Goal: Task Accomplishment & Management: Manage account settings

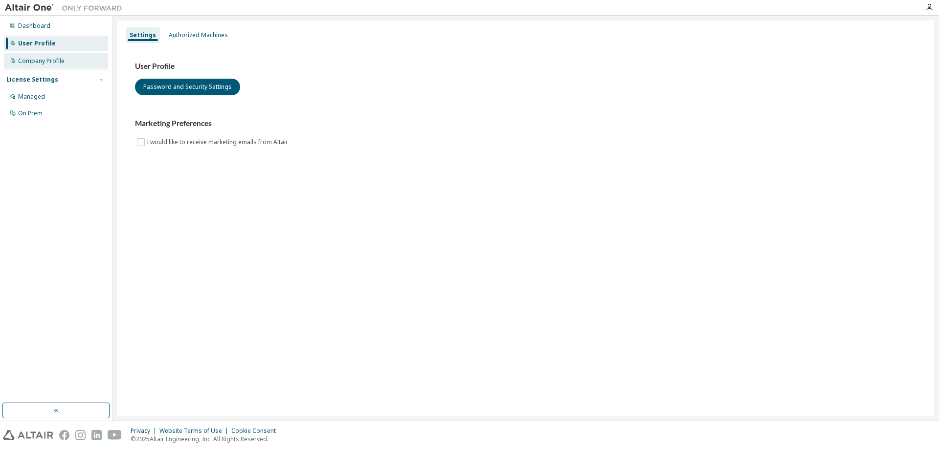
click at [58, 60] on div "Company Profile" at bounding box center [41, 61] width 46 height 8
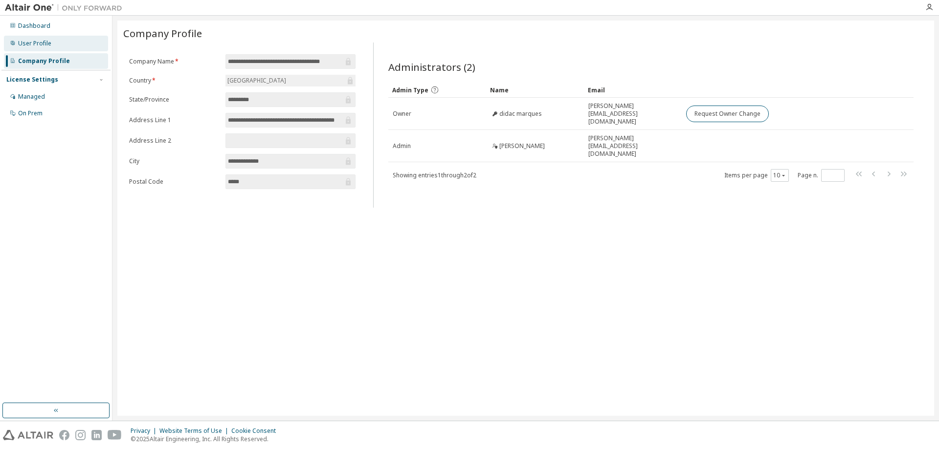
click at [37, 45] on div "User Profile" at bounding box center [34, 44] width 33 height 8
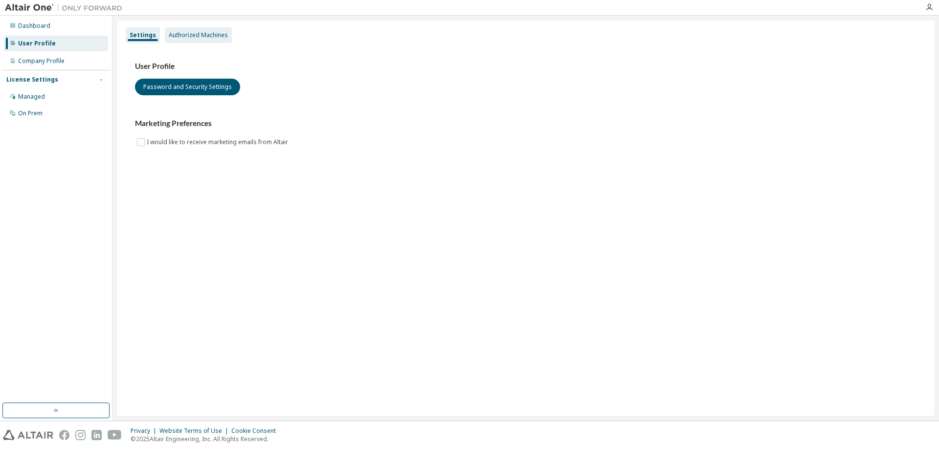
click at [197, 35] on div "Authorized Machines" at bounding box center [198, 35] width 59 height 8
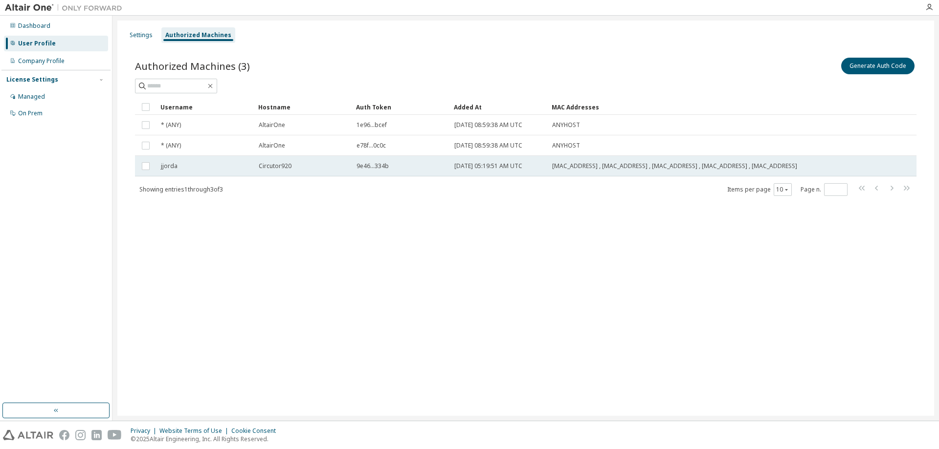
drag, startPoint x: 453, startPoint y: 167, endPoint x: 535, endPoint y: 168, distance: 81.6
click at [535, 168] on td "2025-10-03 05:19:51 AM UTC" at bounding box center [499, 166] width 98 height 21
click at [504, 196] on div "Showing entries 1 through 3 of 3 Items per page 10 Page n. *" at bounding box center [525, 189] width 781 height 14
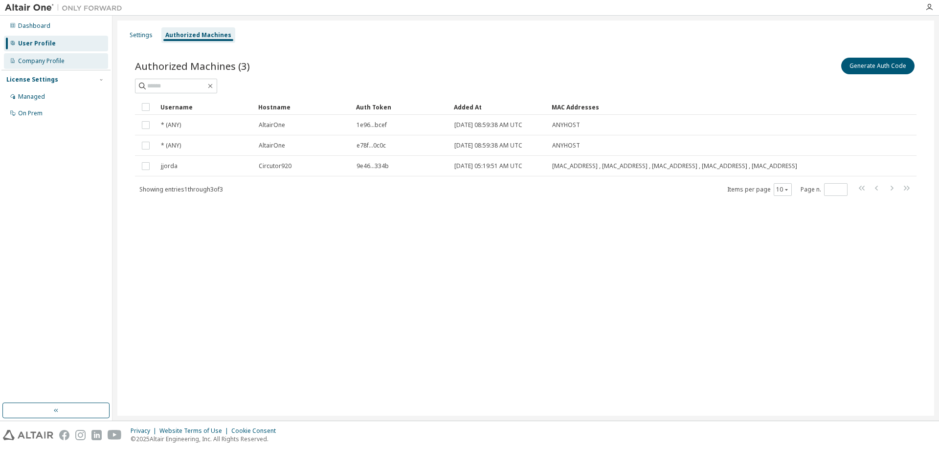
click at [40, 60] on div "Company Profile" at bounding box center [41, 61] width 46 height 8
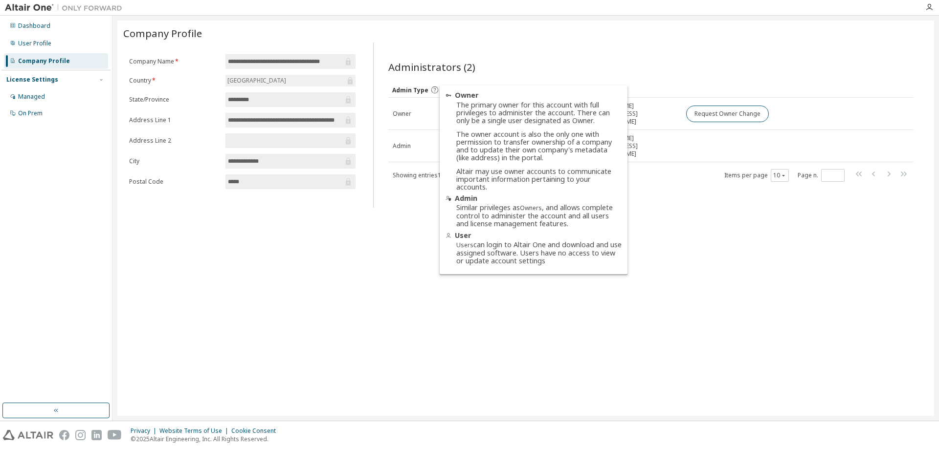
click at [433, 90] on icon at bounding box center [434, 90] width 9 height 9
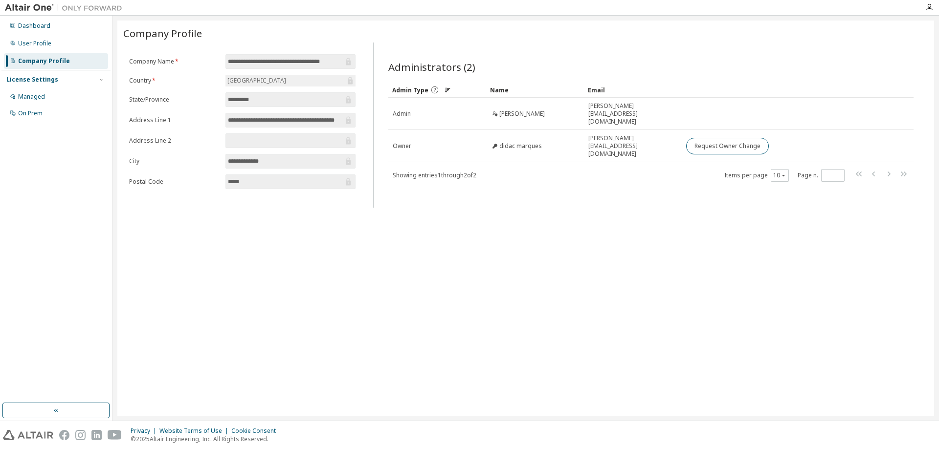
click at [433, 90] on icon at bounding box center [434, 90] width 7 height 7
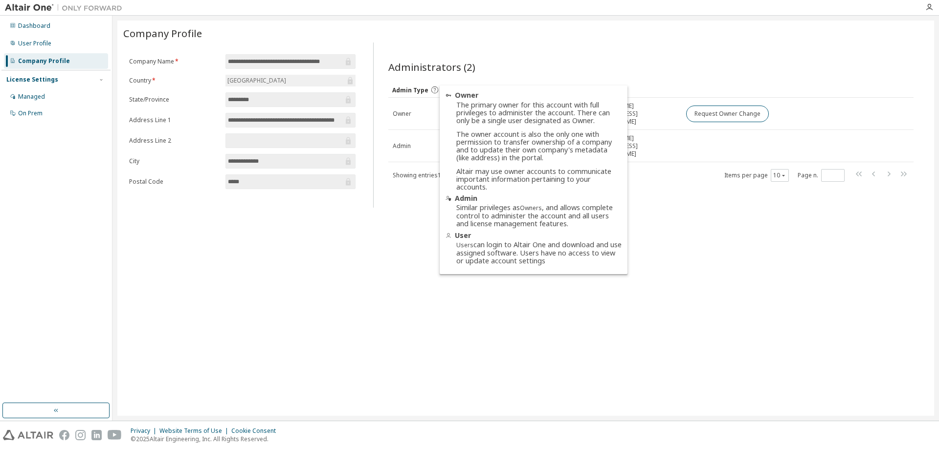
drag, startPoint x: 335, startPoint y: 262, endPoint x: 345, endPoint y: 261, distance: 9.8
click at [337, 261] on div "**********" at bounding box center [525, 218] width 816 height 395
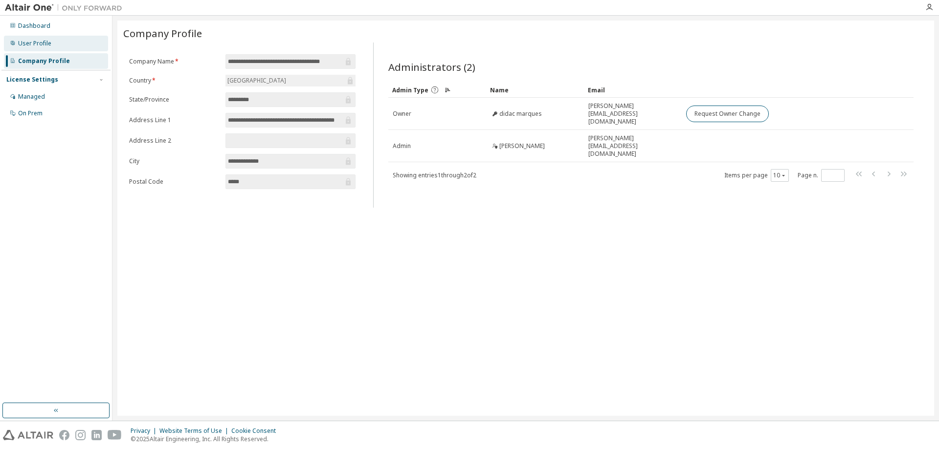
click at [32, 43] on div "User Profile" at bounding box center [34, 44] width 33 height 8
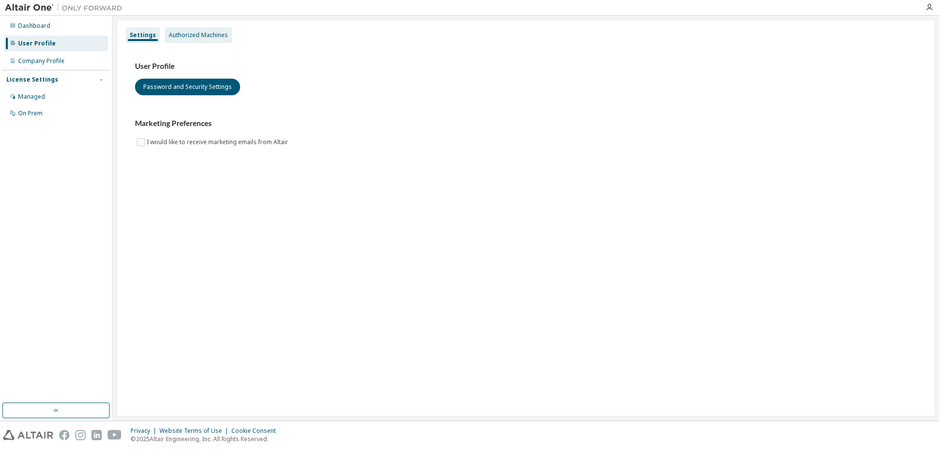
click at [193, 37] on div "Authorized Machines" at bounding box center [198, 35] width 59 height 8
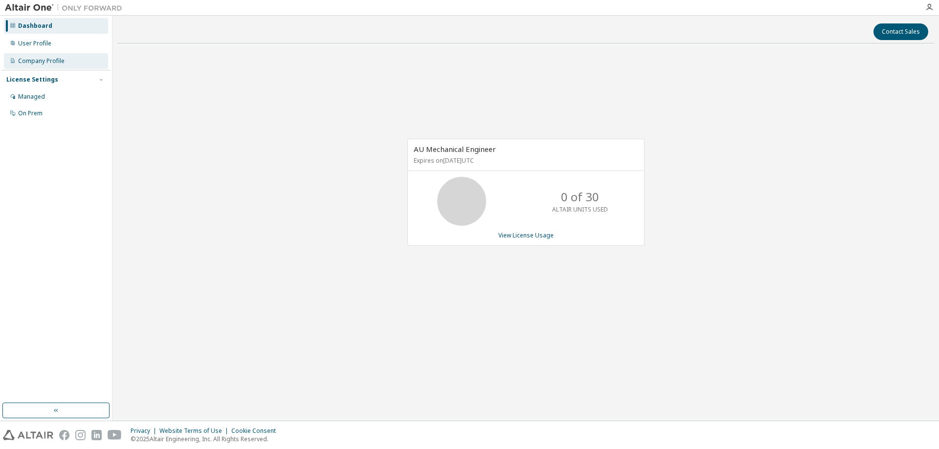
click at [37, 62] on div "Company Profile" at bounding box center [41, 61] width 46 height 8
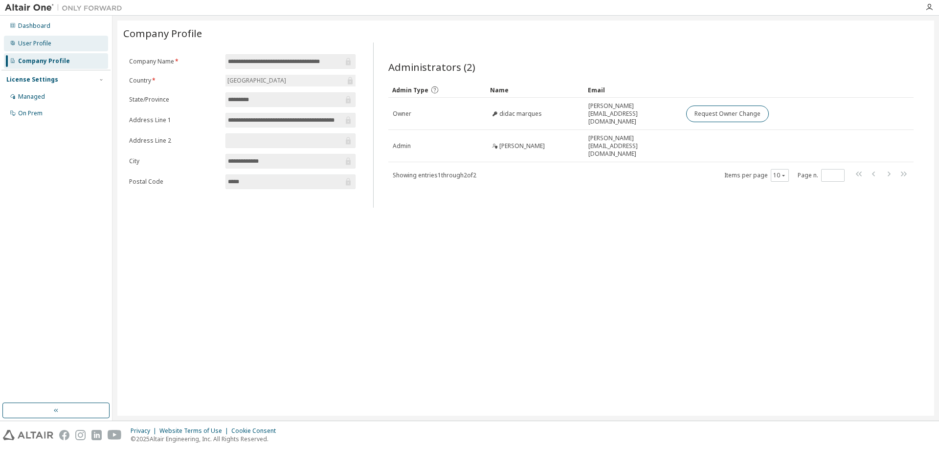
click at [40, 44] on div "User Profile" at bounding box center [34, 44] width 33 height 8
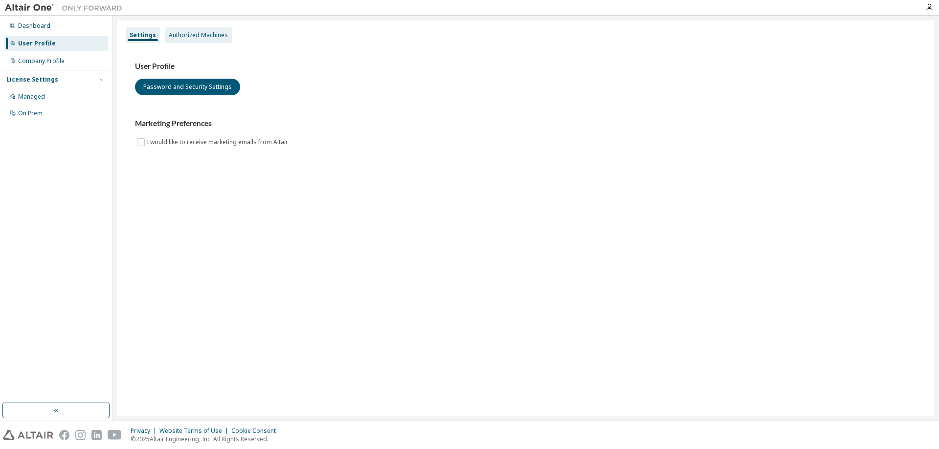
click at [201, 31] on div "Authorized Machines" at bounding box center [198, 35] width 59 height 8
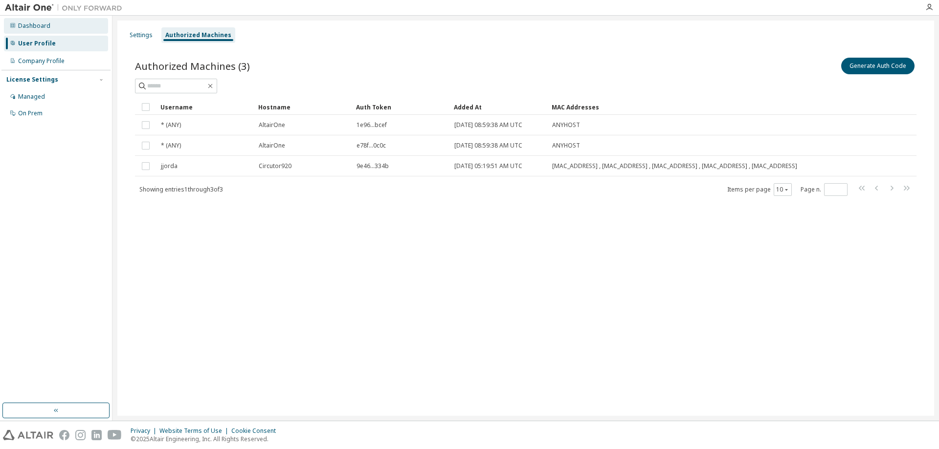
click at [29, 27] on div "Dashboard" at bounding box center [34, 26] width 32 height 8
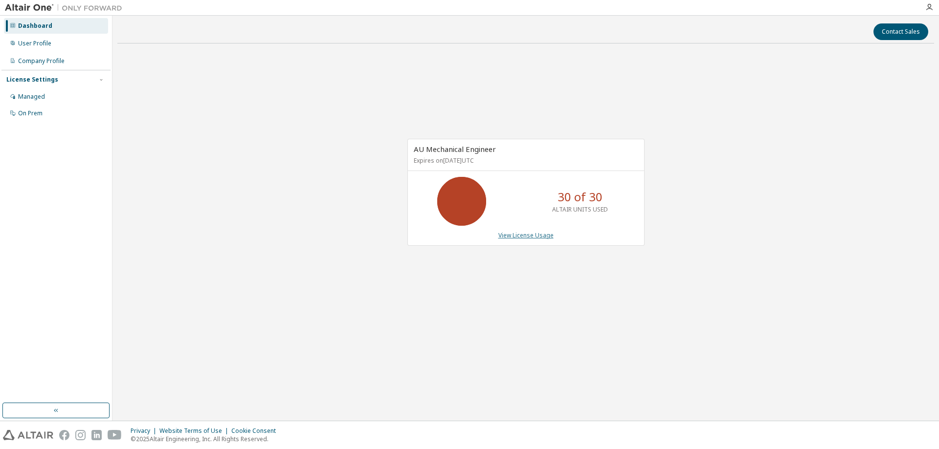
click at [539, 236] on link "View License Usage" at bounding box center [525, 235] width 55 height 8
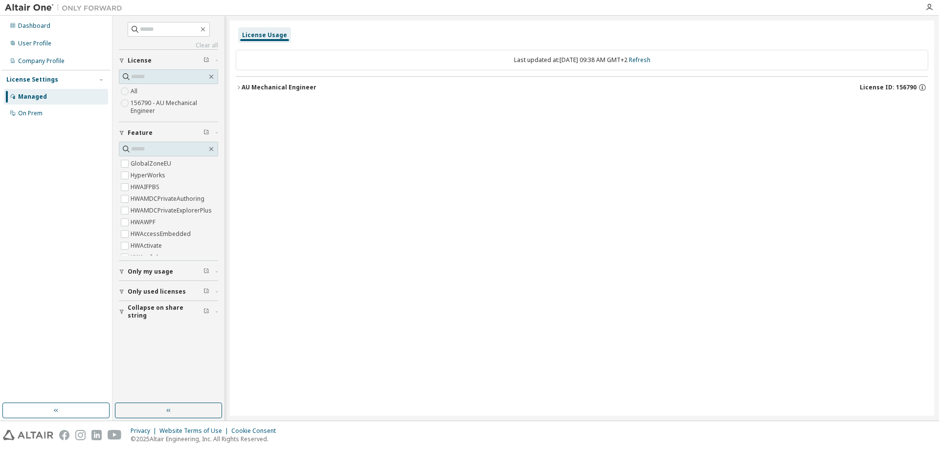
click at [243, 87] on div "AU Mechanical Engineer" at bounding box center [278, 88] width 75 height 8
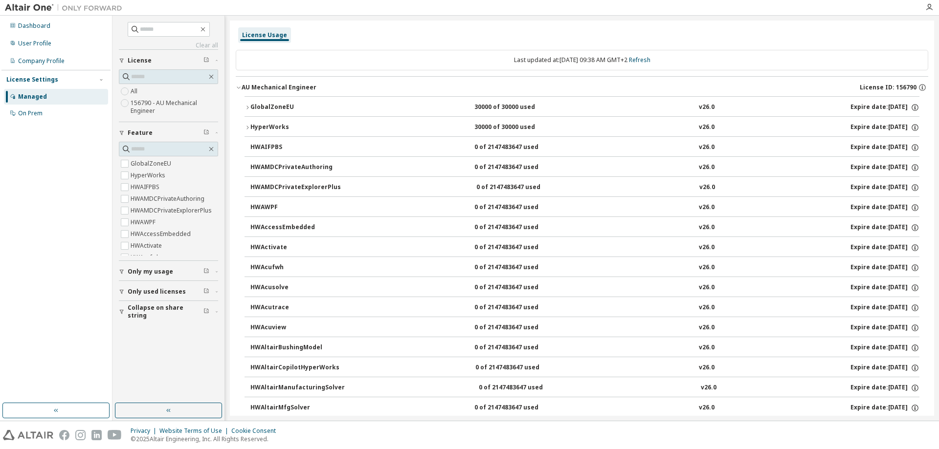
click at [247, 126] on icon "button" at bounding box center [247, 127] width 2 height 3
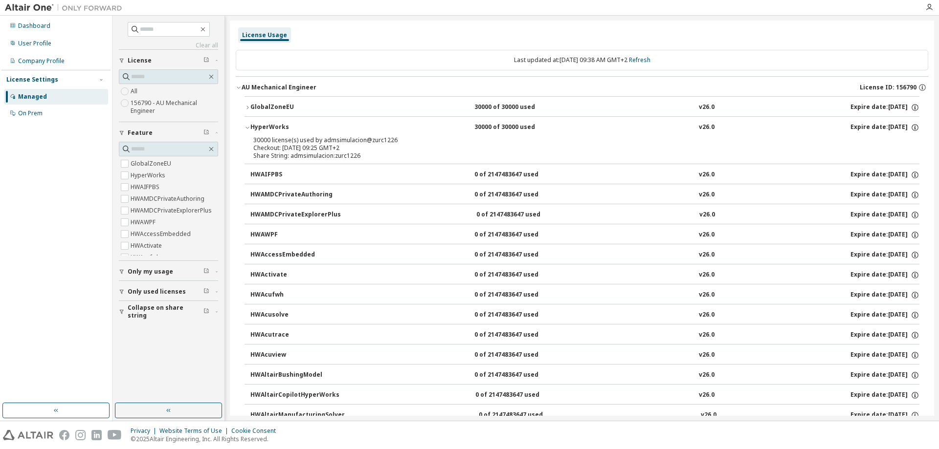
click at [246, 108] on icon "button" at bounding box center [247, 108] width 6 height 6
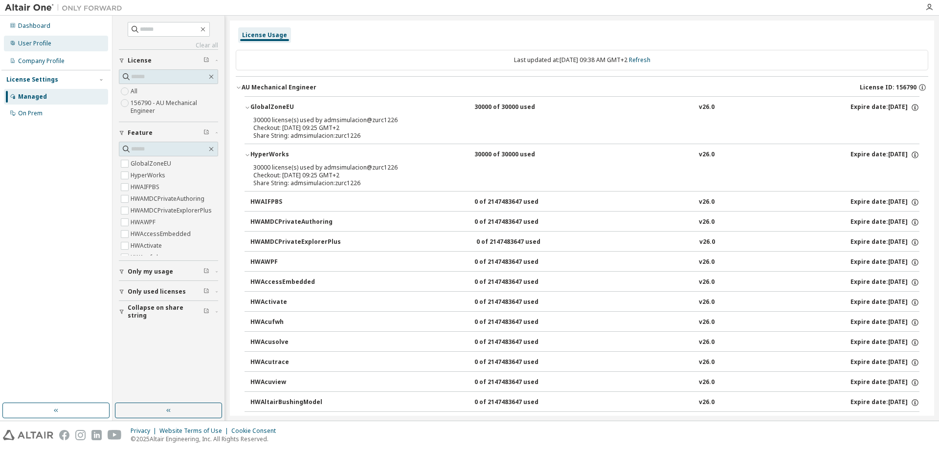
click at [35, 43] on div "User Profile" at bounding box center [34, 44] width 33 height 8
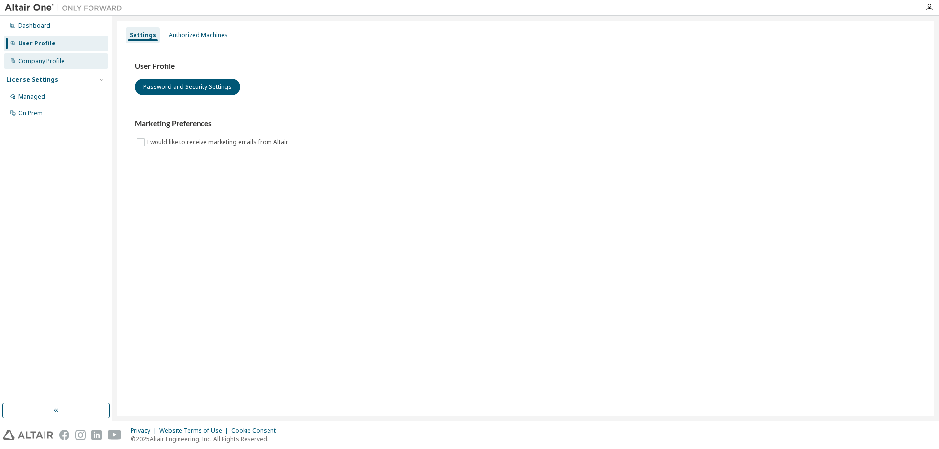
click at [52, 64] on div "Company Profile" at bounding box center [41, 61] width 46 height 8
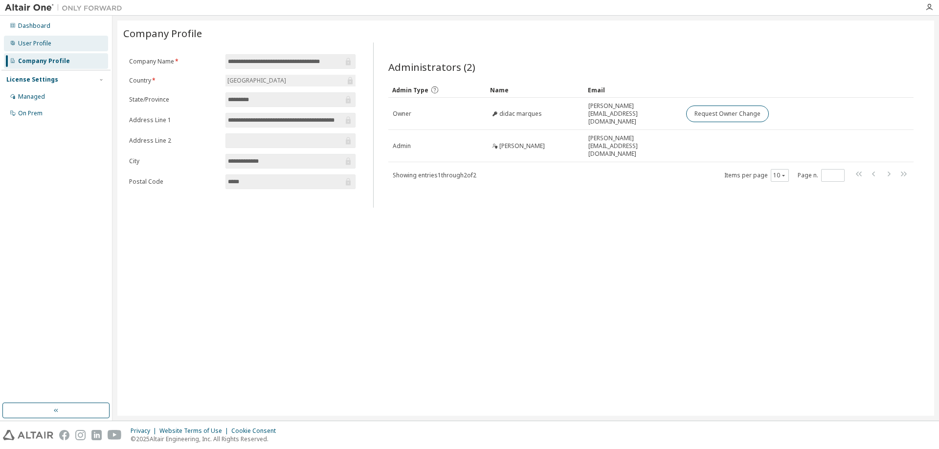
click at [36, 44] on div "User Profile" at bounding box center [34, 44] width 33 height 8
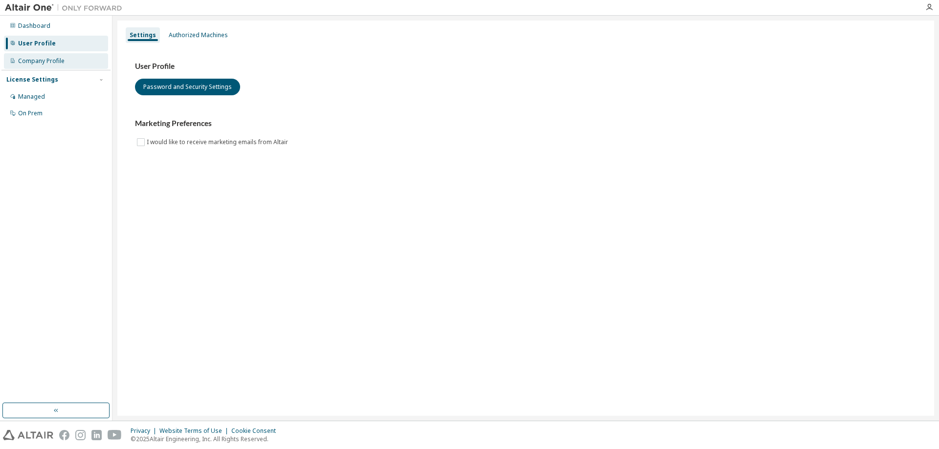
click at [46, 60] on div "Company Profile" at bounding box center [41, 61] width 46 height 8
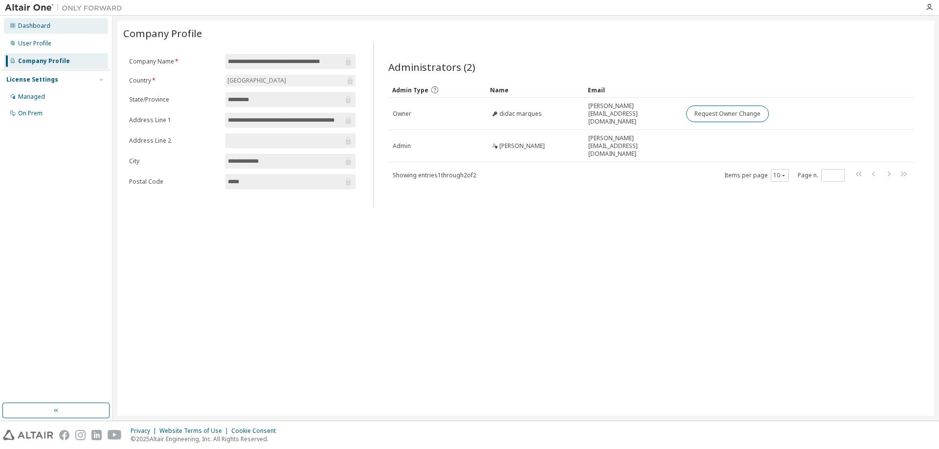
click at [32, 21] on div "Dashboard" at bounding box center [56, 26] width 104 height 16
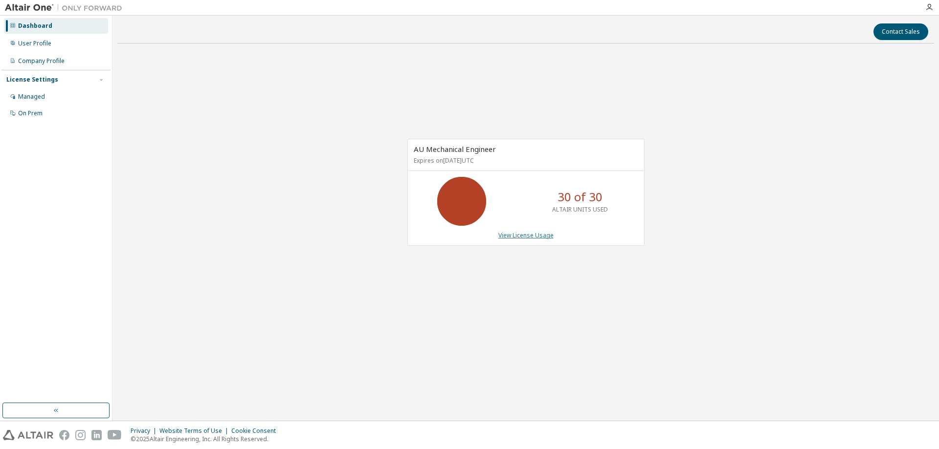
click at [536, 238] on link "View License Usage" at bounding box center [525, 235] width 55 height 8
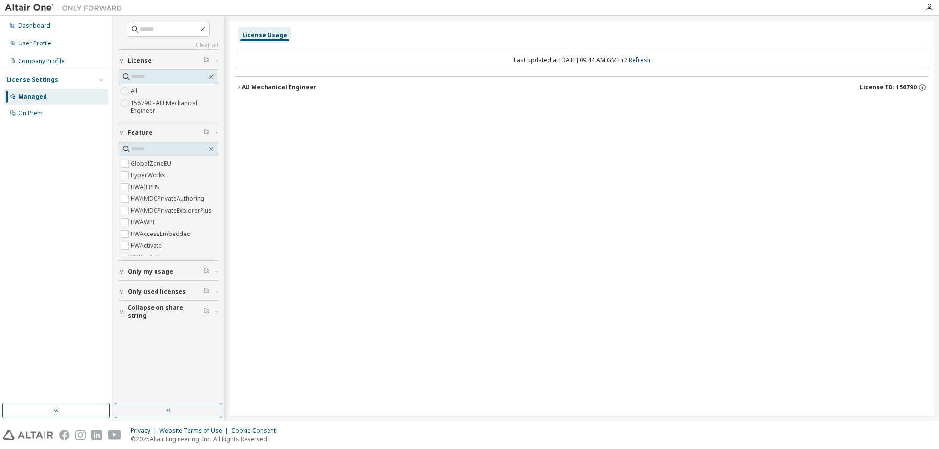
click at [253, 87] on div "AU Mechanical Engineer" at bounding box center [278, 88] width 75 height 8
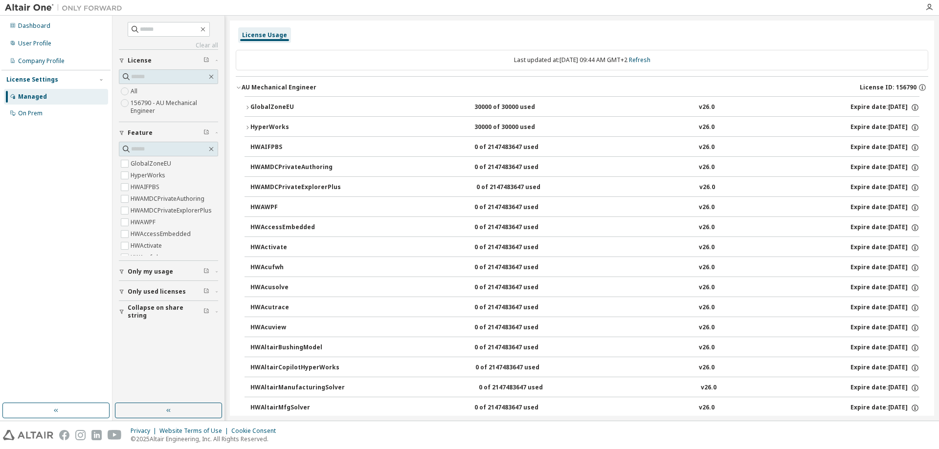
click at [250, 108] on icon "button" at bounding box center [247, 108] width 6 height 6
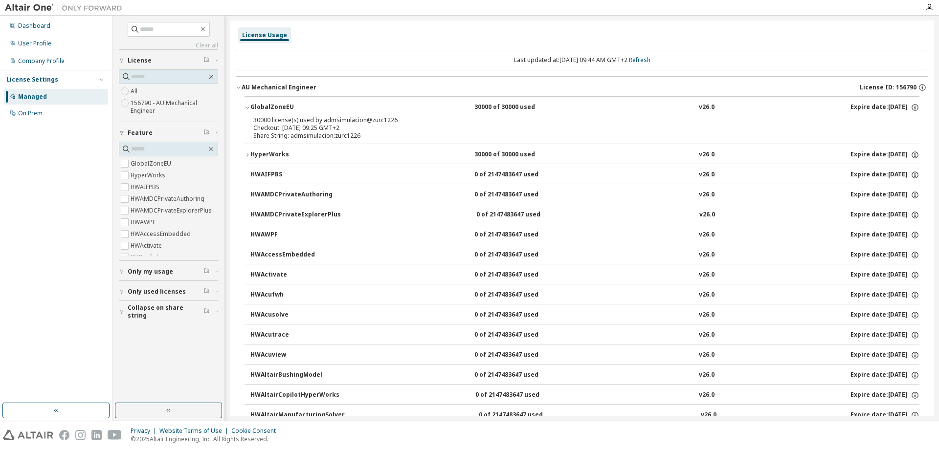
click at [248, 154] on icon "button" at bounding box center [247, 155] width 6 height 6
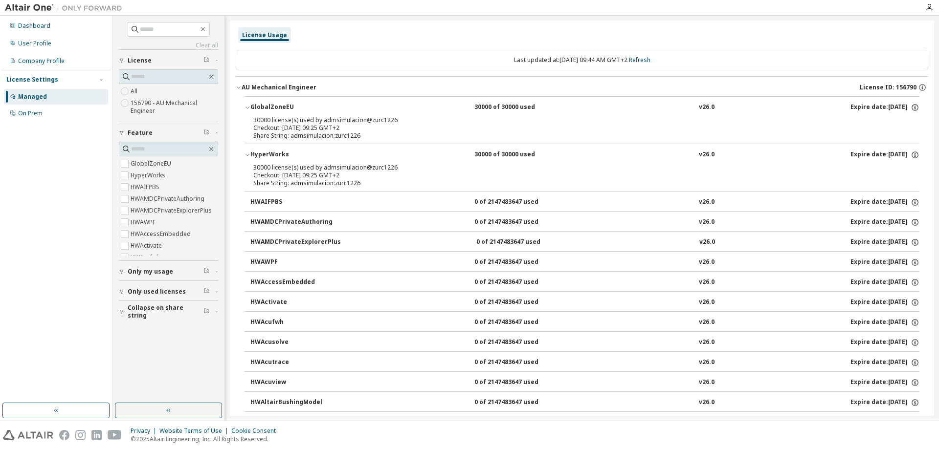
click at [247, 106] on icon "button" at bounding box center [247, 108] width 6 height 6
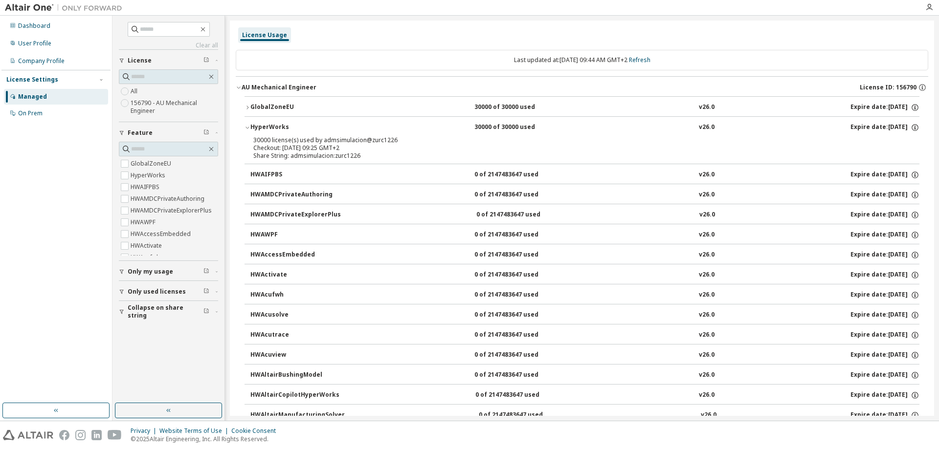
click at [245, 126] on icon "button" at bounding box center [247, 128] width 6 height 6
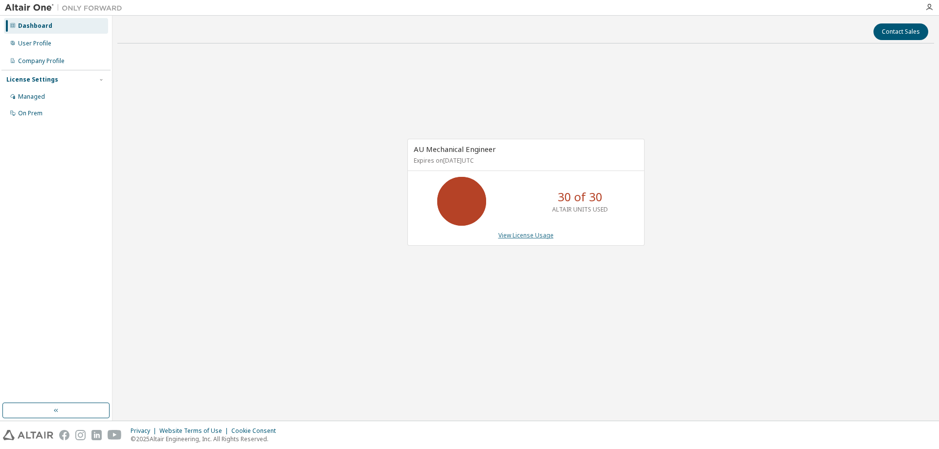
click at [523, 236] on link "View License Usage" at bounding box center [525, 235] width 55 height 8
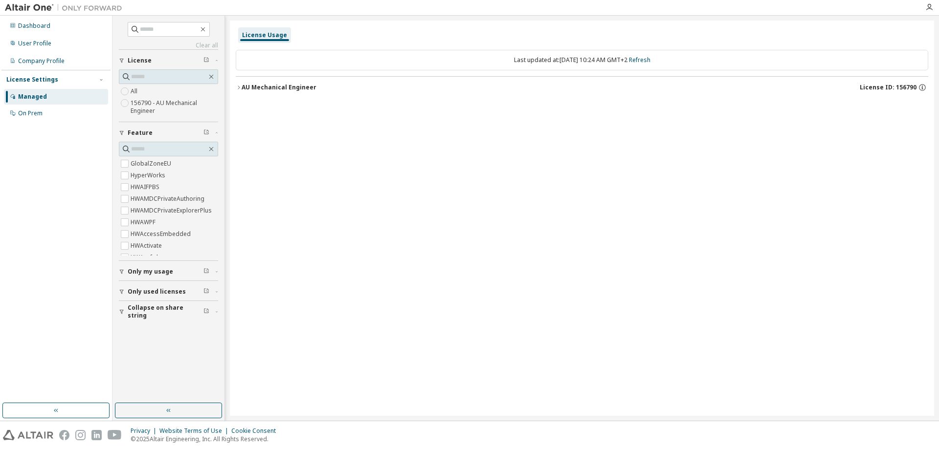
click at [240, 85] on icon "button" at bounding box center [239, 88] width 6 height 6
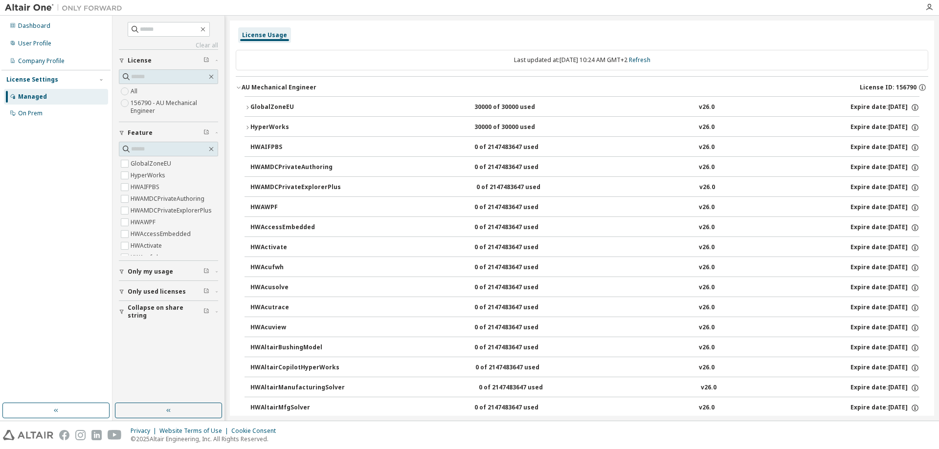
click at [250, 124] on div "HyperWorks" at bounding box center [294, 127] width 88 height 9
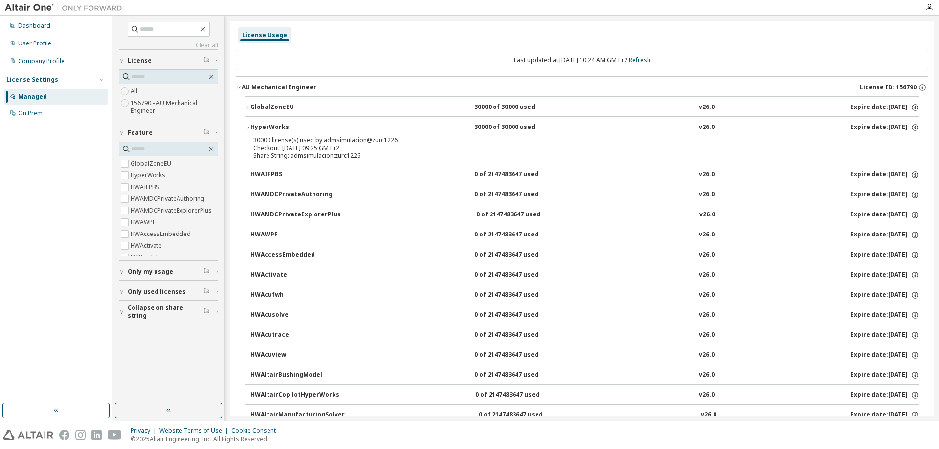
click at [248, 103] on button "GlobalZoneEU 30000 of 30000 used v26.0 Expire date: [DATE]" at bounding box center [581, 108] width 675 height 22
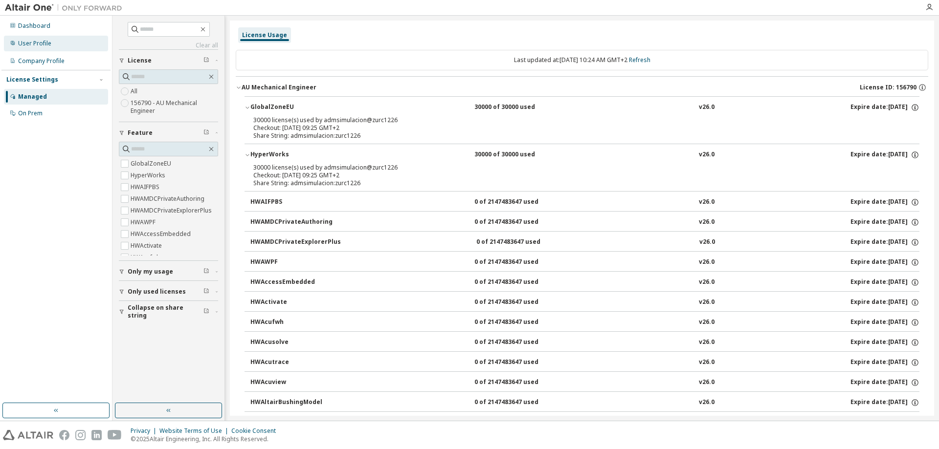
click at [44, 47] on div "User Profile" at bounding box center [56, 44] width 104 height 16
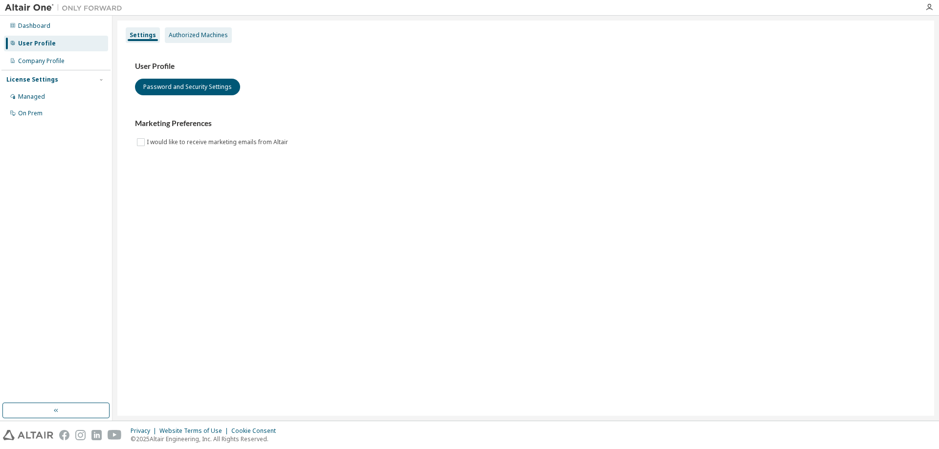
click at [182, 32] on div "Authorized Machines" at bounding box center [198, 35] width 59 height 8
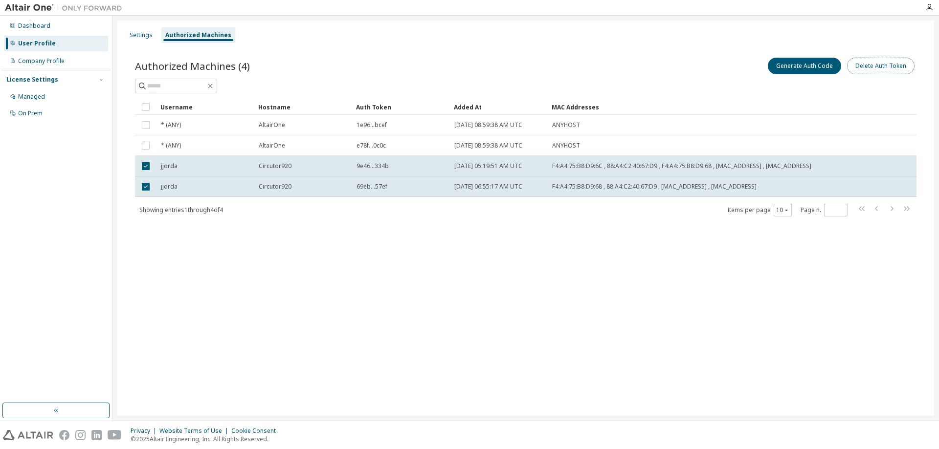
click at [861, 63] on button "Delete Auth Token" at bounding box center [880, 66] width 67 height 17
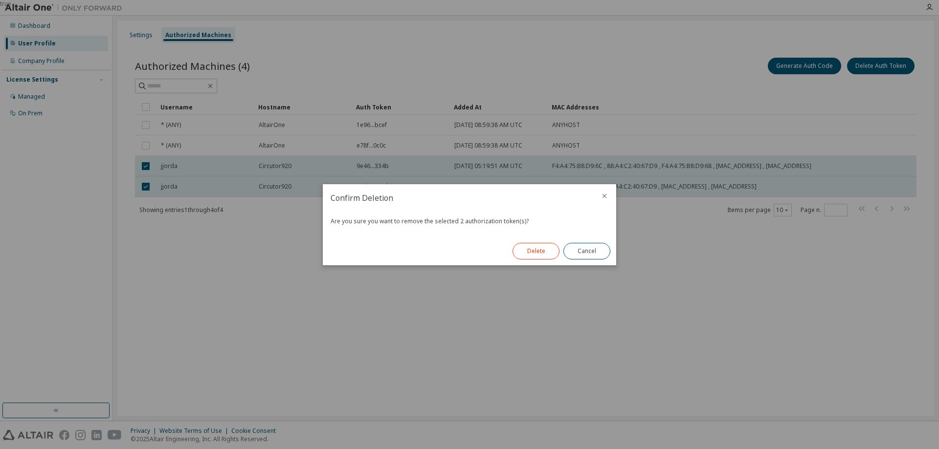
click at [536, 250] on button "Delete" at bounding box center [535, 251] width 47 height 17
